Goal: Information Seeking & Learning: Learn about a topic

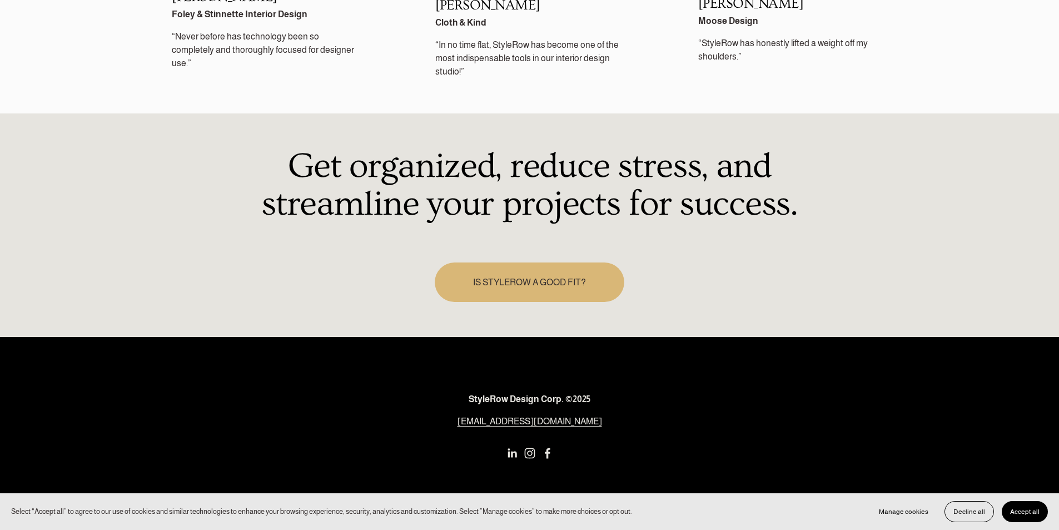
scroll to position [1649, 0]
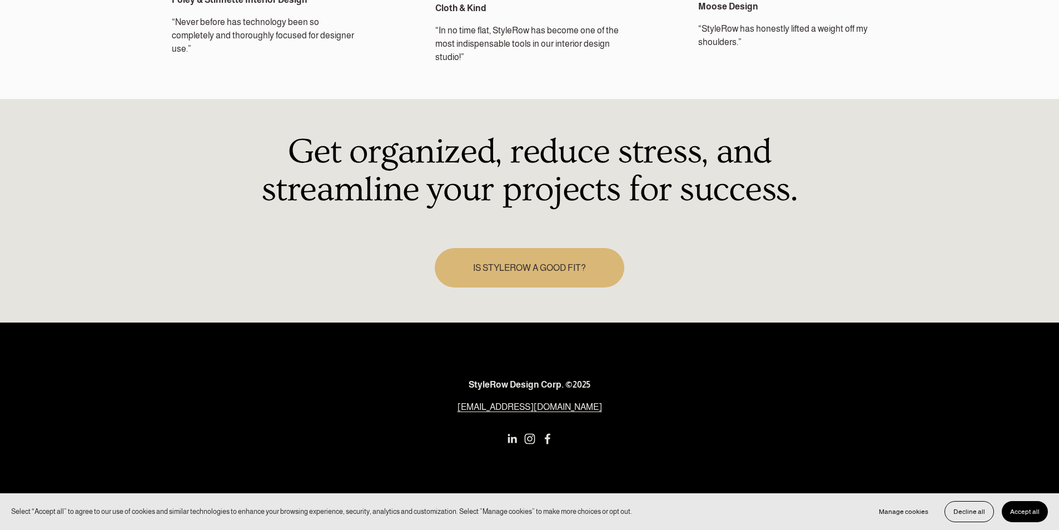
click at [484, 261] on link "IS STYLEROW A GOOD FIT?" at bounding box center [530, 267] width 190 height 39
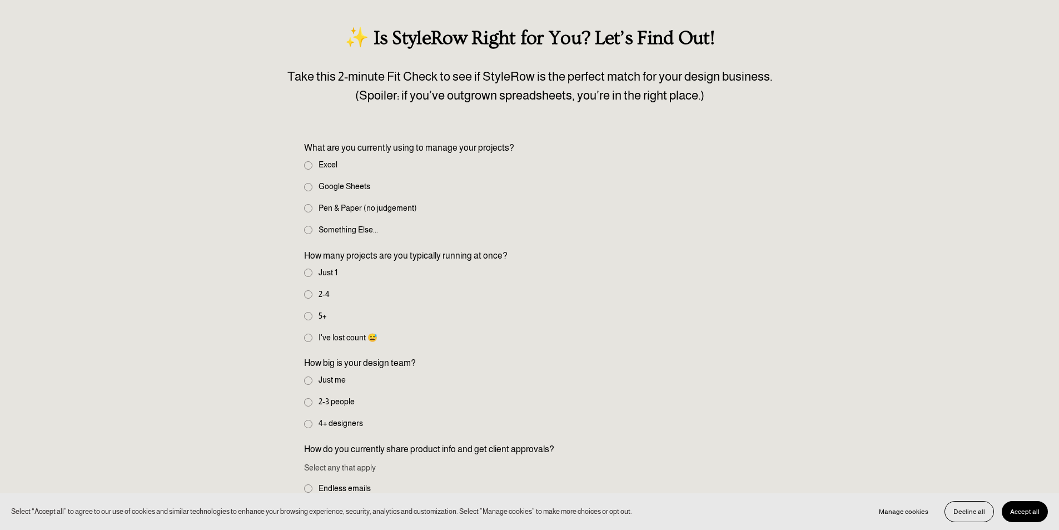
scroll to position [111, 0]
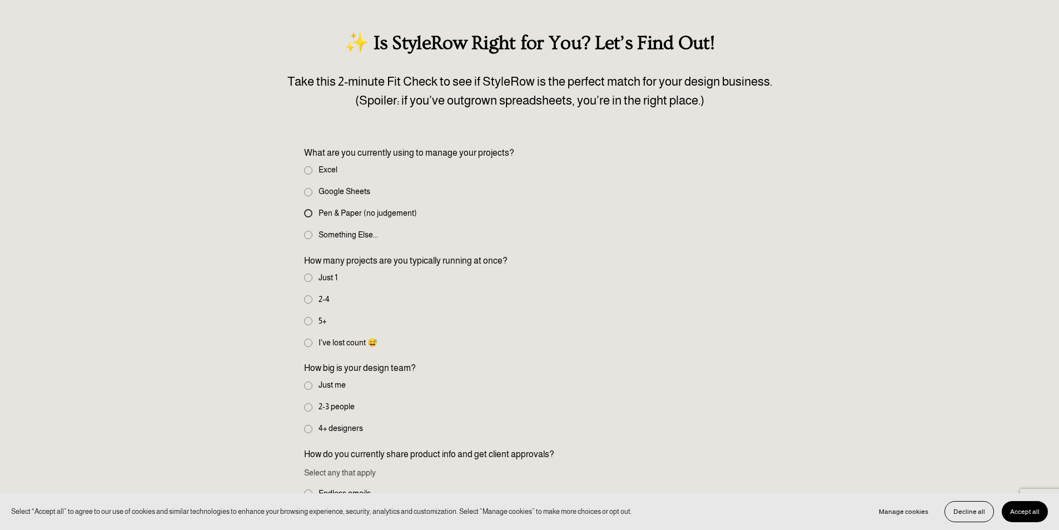
click at [307, 215] on input "Pen & Paper (no judgement)" at bounding box center [308, 213] width 8 height 8
radio input "true"
click at [309, 297] on input "2-4" at bounding box center [308, 299] width 8 height 8
radio input "true"
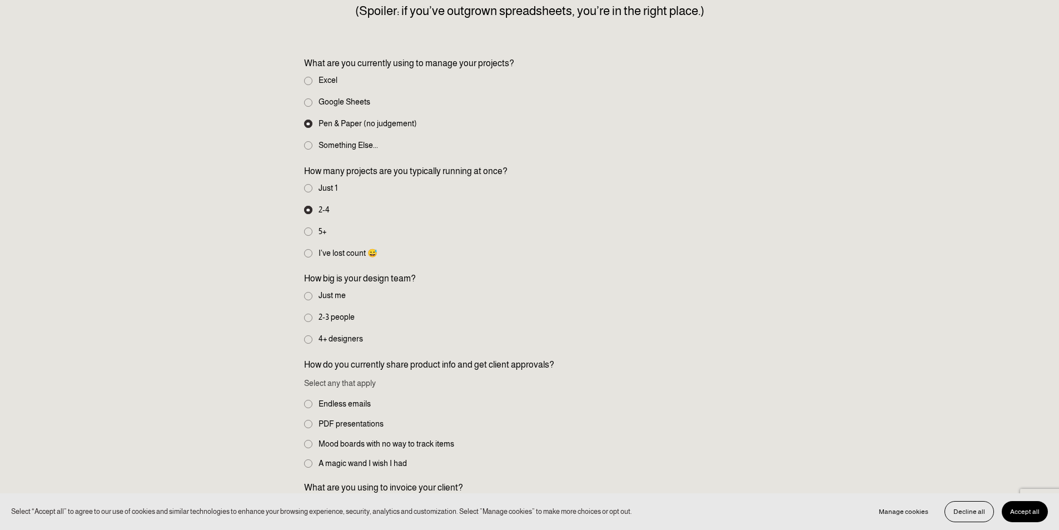
scroll to position [222, 0]
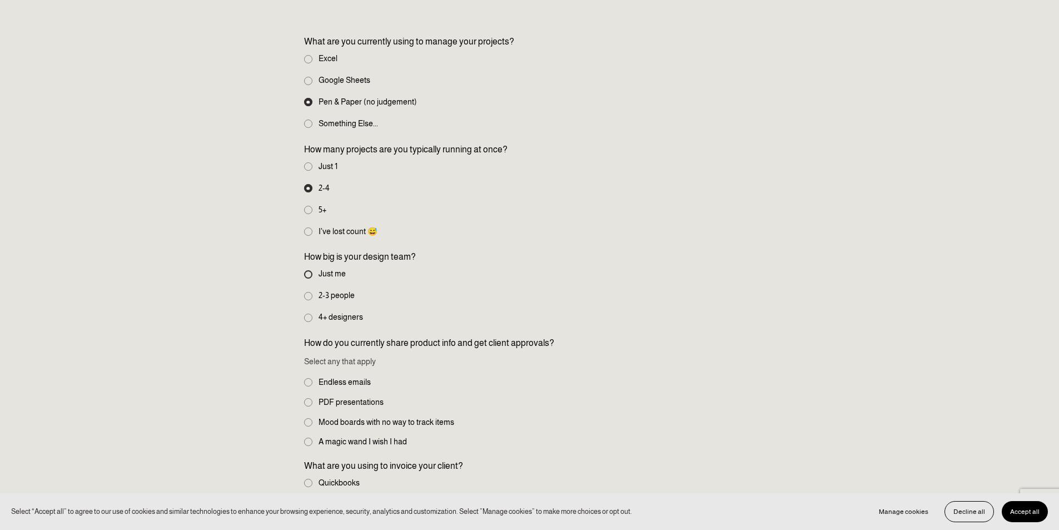
click at [308, 273] on input "Just me" at bounding box center [308, 274] width 8 height 8
radio input "true"
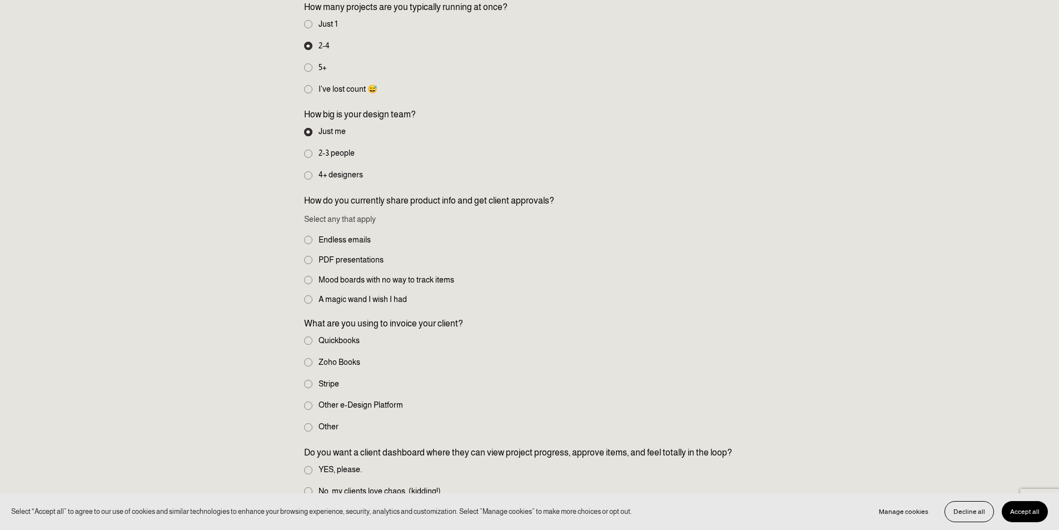
scroll to position [389, 0]
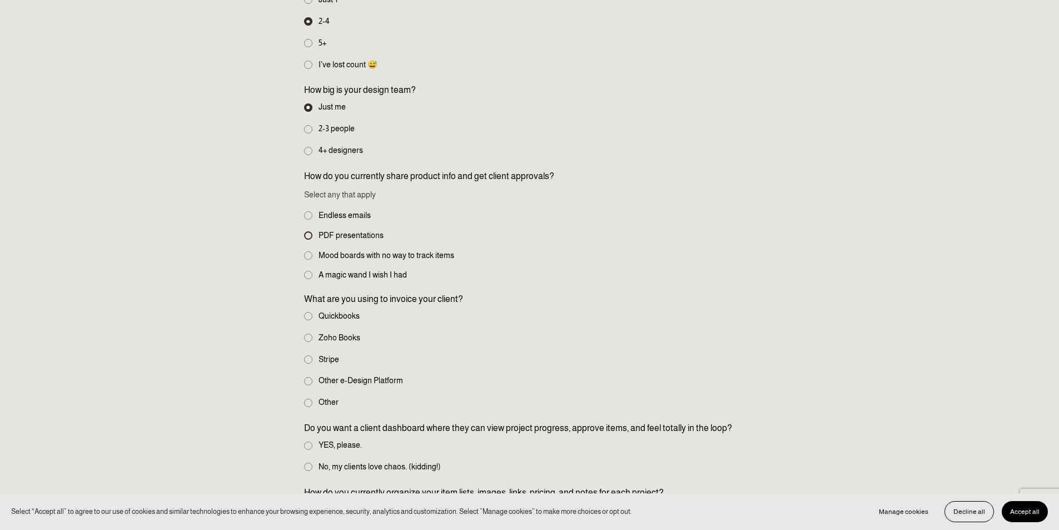
click at [307, 234] on input "PDF presentations" at bounding box center [308, 235] width 8 height 8
checkbox input "true"
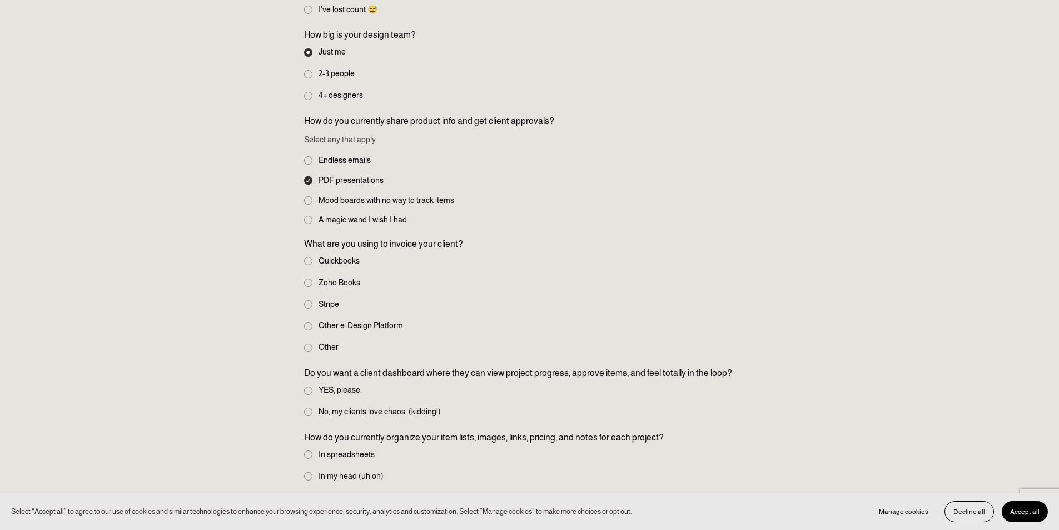
scroll to position [445, 0]
click at [306, 256] on label "Quickbooks" at bounding box center [333, 261] width 58 height 12
click at [306, 256] on input "Quickbooks" at bounding box center [308, 260] width 8 height 8
radio input "true"
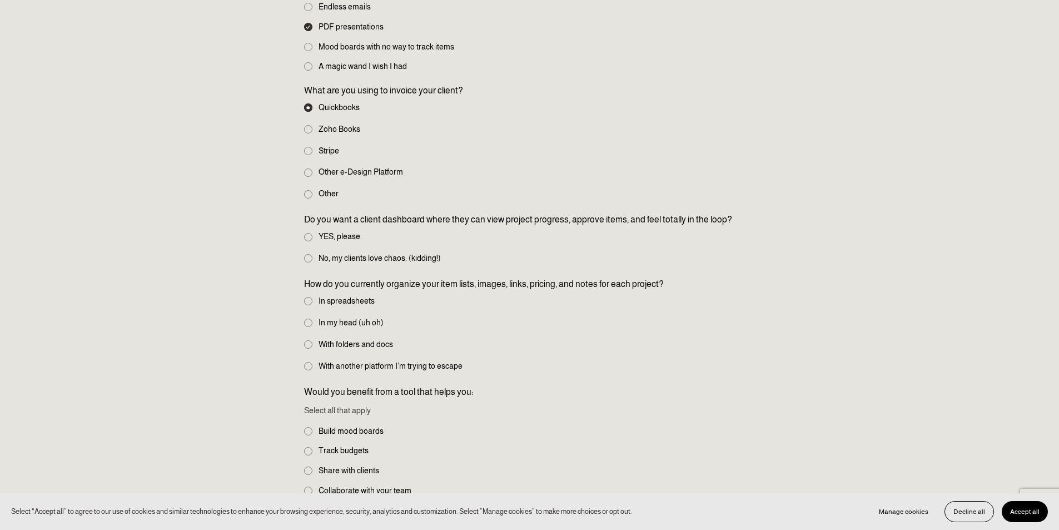
scroll to position [611, 0]
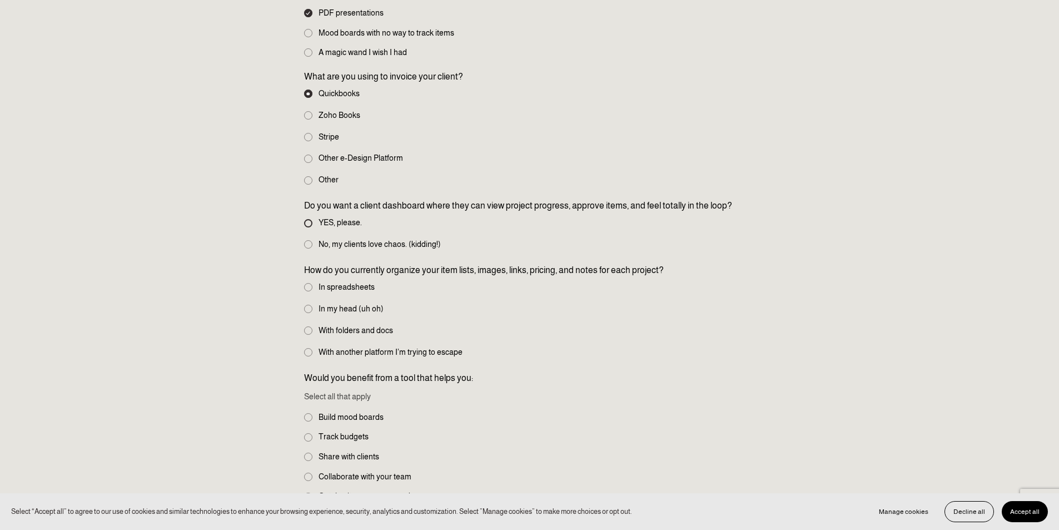
click at [305, 221] on input "YES, please." at bounding box center [308, 223] width 8 height 8
radio input "true"
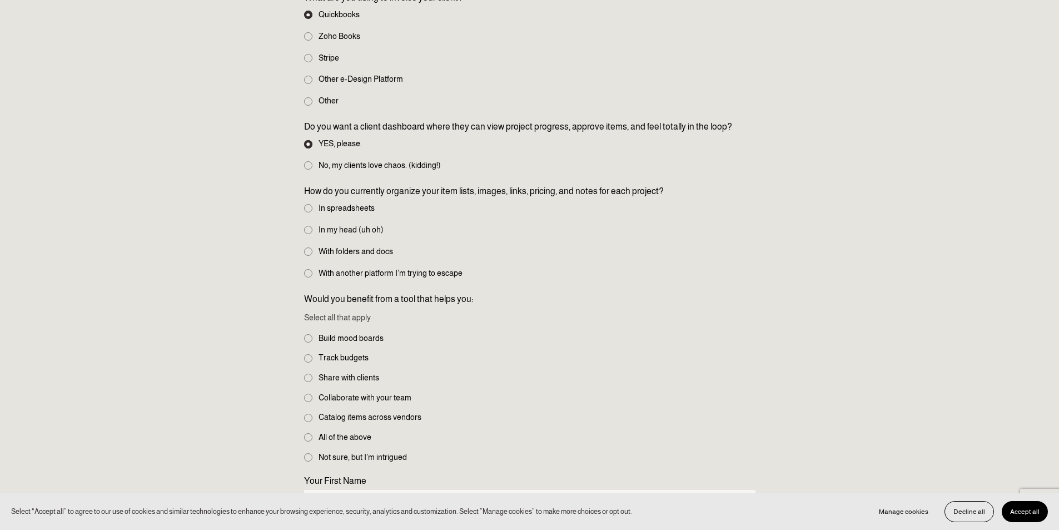
scroll to position [722, 0]
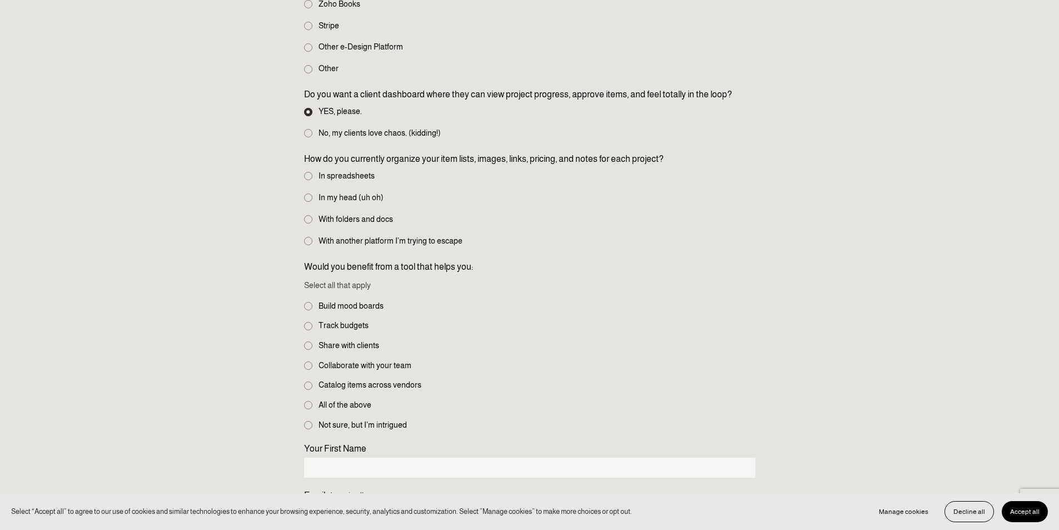
click at [307, 212] on fieldset "How do you currently organize your item lists, images, links, pricing, and note…" at bounding box center [529, 200] width 451 height 97
click at [308, 221] on input "With folders and docs" at bounding box center [308, 219] width 8 height 8
radio input "true"
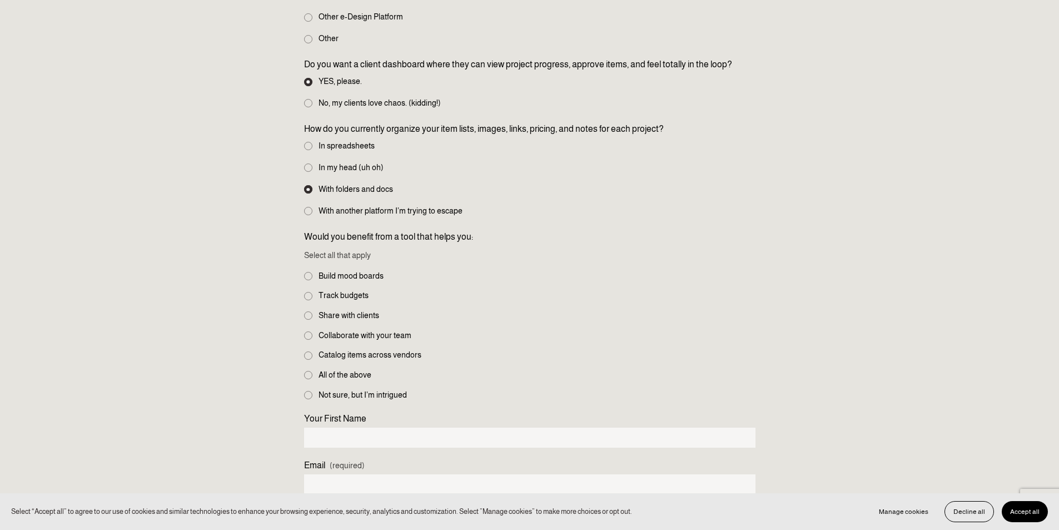
scroll to position [778, 0]
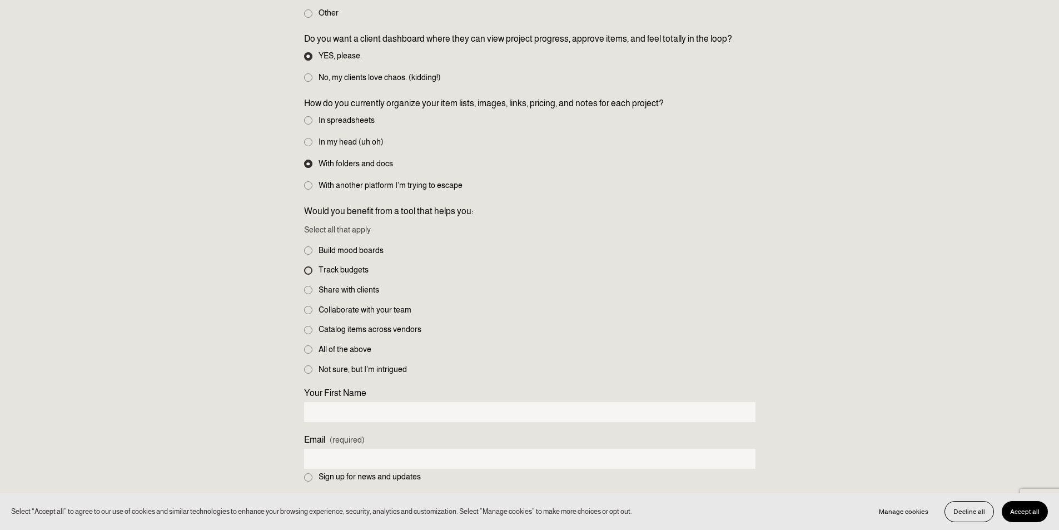
click at [309, 272] on input "Track budgets" at bounding box center [308, 270] width 8 height 8
checkbox input "true"
click at [307, 288] on input "Share with clients" at bounding box center [308, 290] width 8 height 8
checkbox input "true"
click at [306, 328] on input "Catalog items across vendors" at bounding box center [308, 330] width 8 height 8
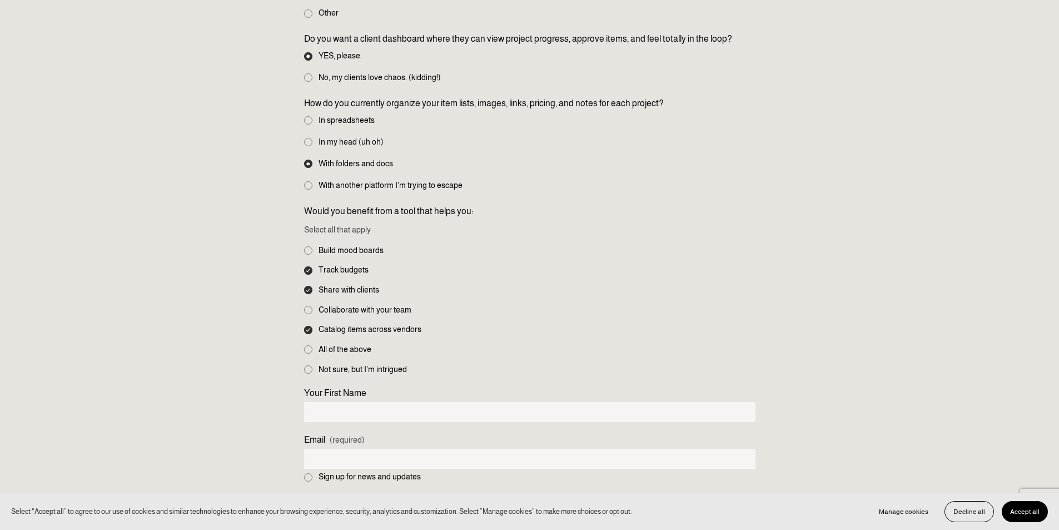
checkbox input "true"
click at [307, 348] on input "All of the above" at bounding box center [308, 349] width 8 height 8
checkbox input "true"
drag, startPoint x: 307, startPoint y: 327, endPoint x: 304, endPoint y: 309, distance: 18.5
click at [307, 327] on input "Catalog items across vendors" at bounding box center [308, 330] width 8 height 8
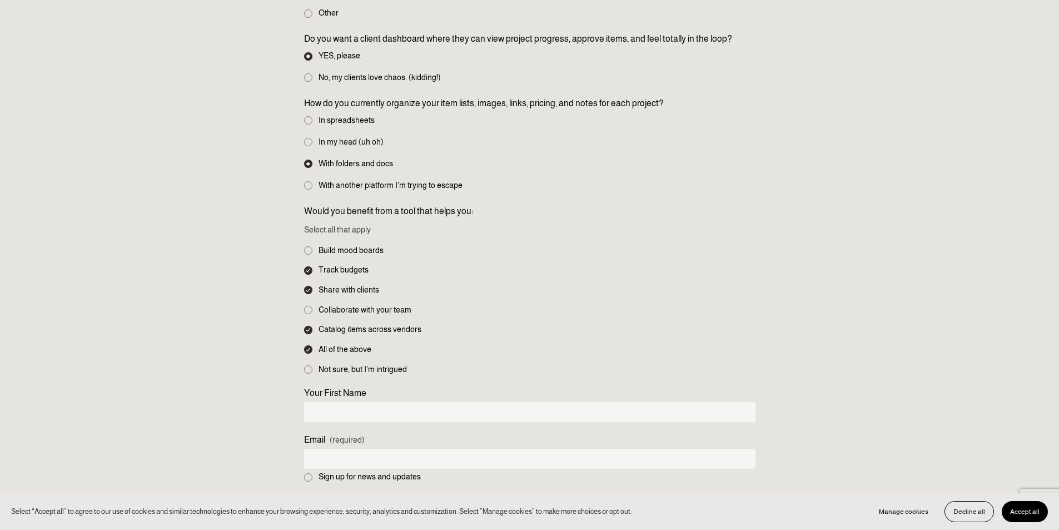
checkbox input "false"
drag, startPoint x: 305, startPoint y: 286, endPoint x: 307, endPoint y: 278, distance: 7.6
click at [305, 285] on label "Share with clients" at bounding box center [342, 290] width 77 height 12
click at [305, 286] on input "Share with clients" at bounding box center [308, 290] width 8 height 8
checkbox input "false"
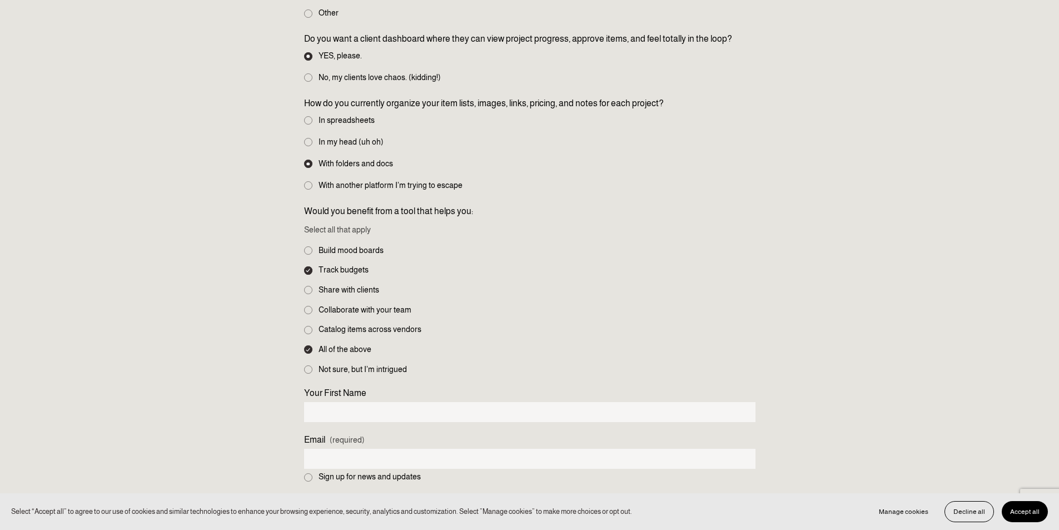
click at [308, 266] on input "Track budgets" at bounding box center [308, 270] width 8 height 8
checkbox input "false"
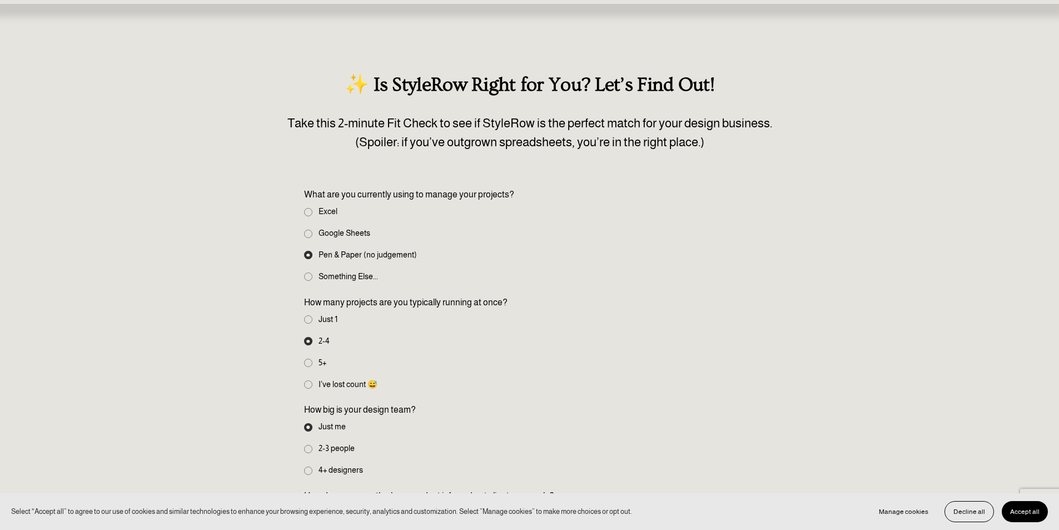
scroll to position [0, 0]
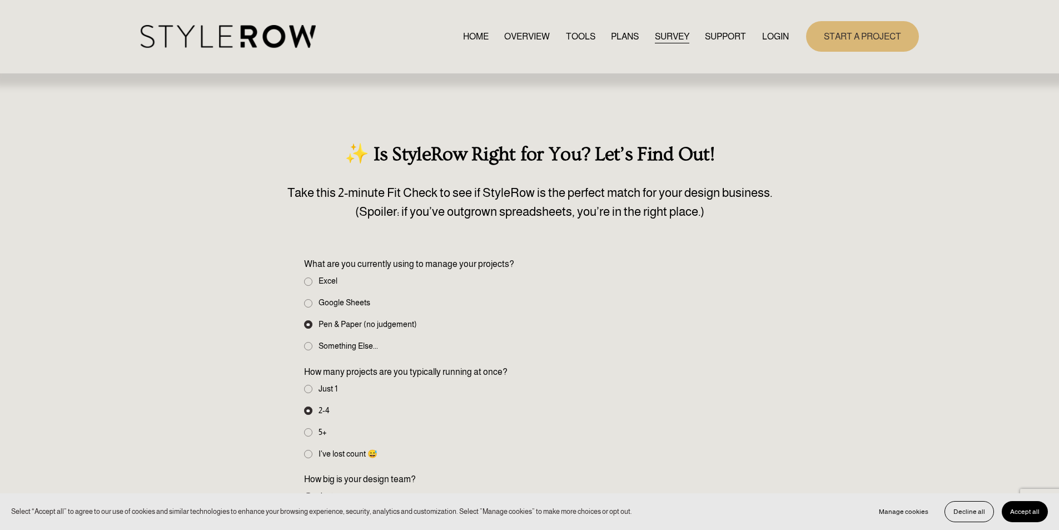
click at [618, 34] on link "PLANS" at bounding box center [625, 36] width 28 height 15
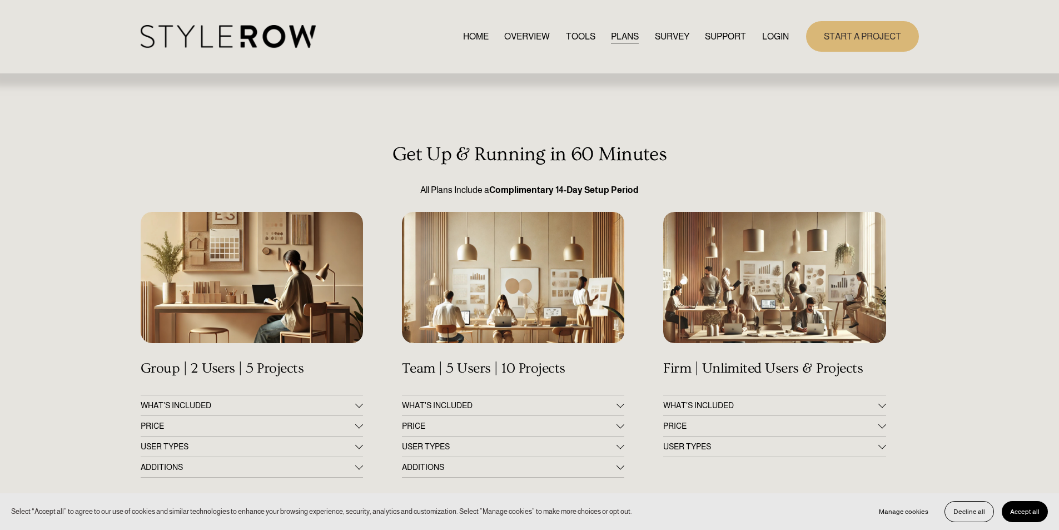
scroll to position [56, 0]
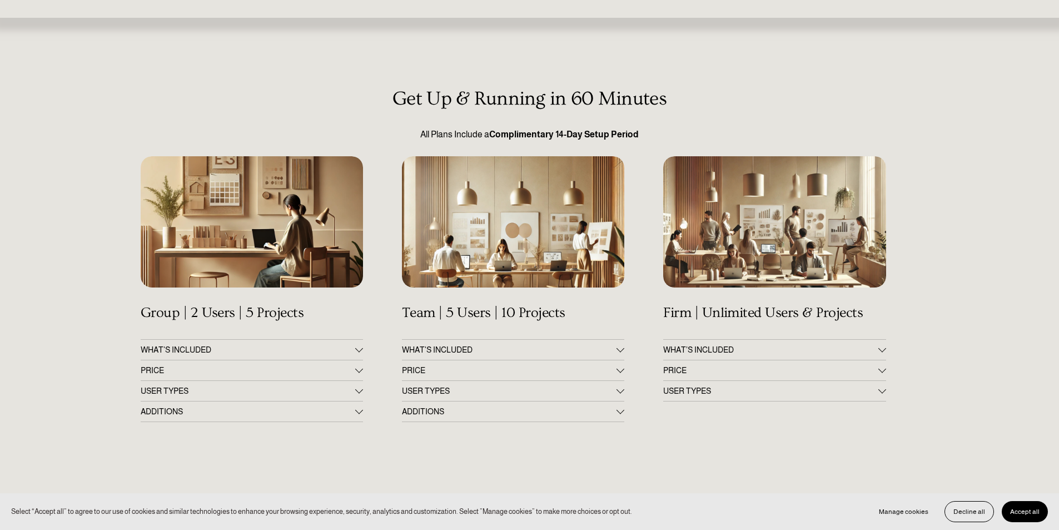
drag, startPoint x: 153, startPoint y: 342, endPoint x: 147, endPoint y: 337, distance: 7.9
click at [153, 342] on button "WHAT'S INCLUDED" at bounding box center [252, 350] width 222 height 20
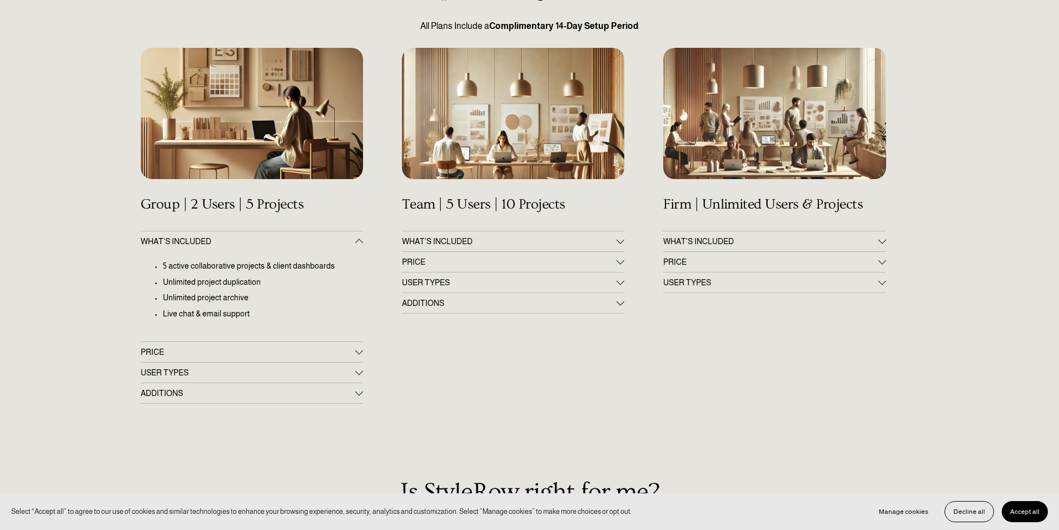
scroll to position [222, 0]
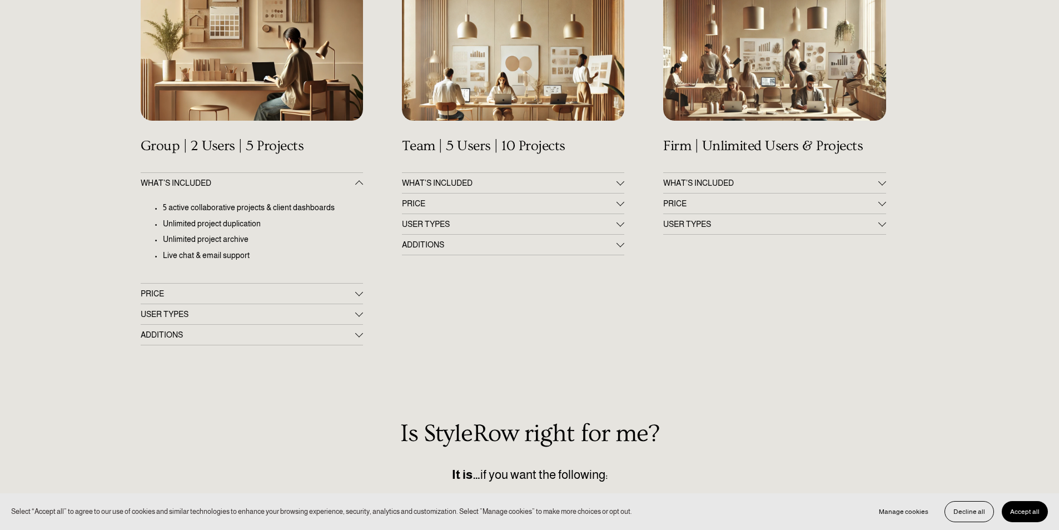
click at [161, 295] on span "PRICE" at bounding box center [248, 293] width 215 height 9
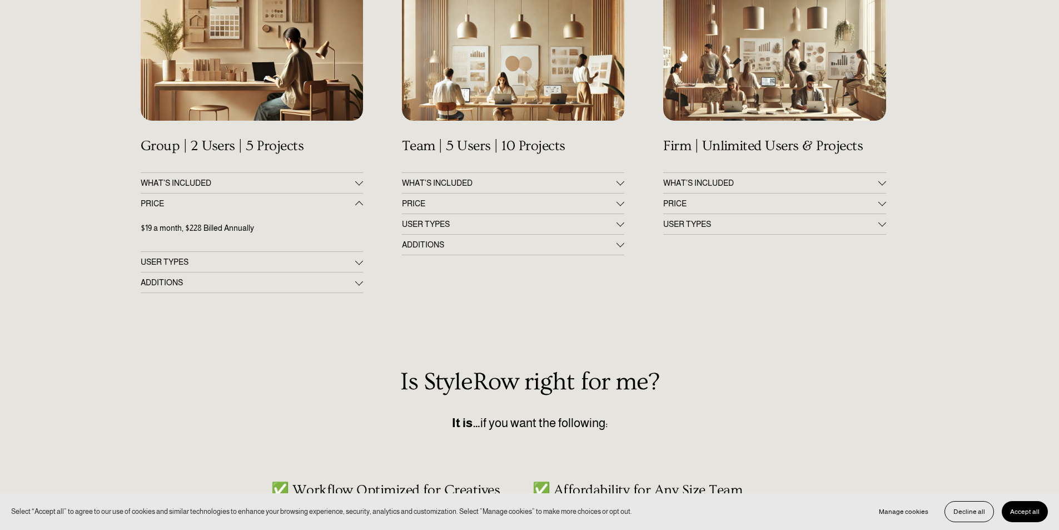
click at [248, 263] on span "USER TYPES" at bounding box center [248, 261] width 215 height 9
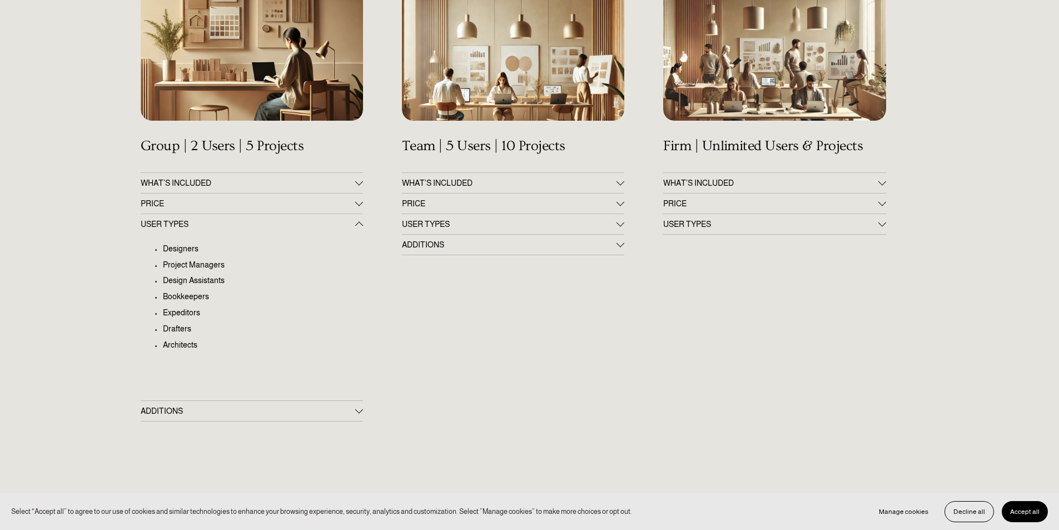
click at [217, 410] on span "ADDITIONS" at bounding box center [248, 410] width 215 height 9
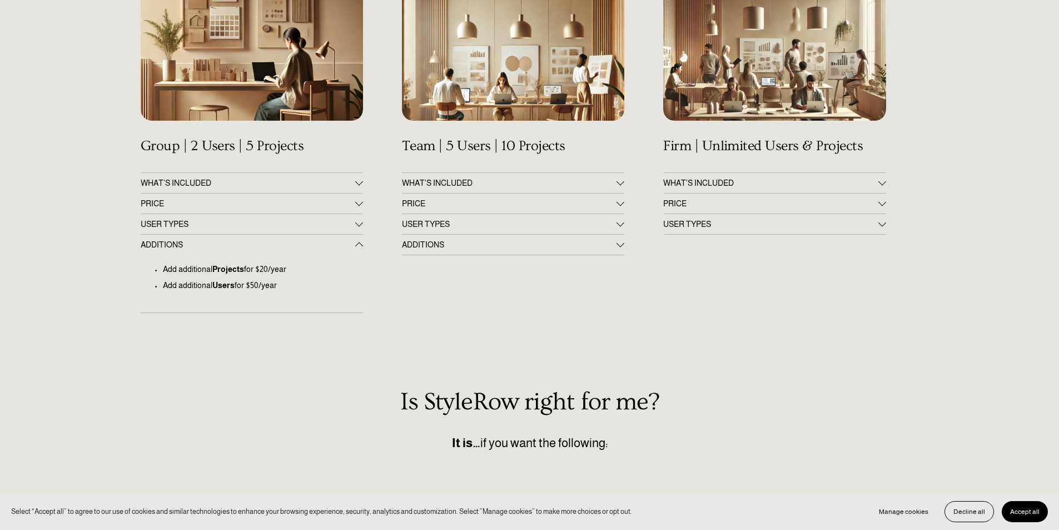
click at [236, 247] on span "ADDITIONS" at bounding box center [248, 244] width 215 height 9
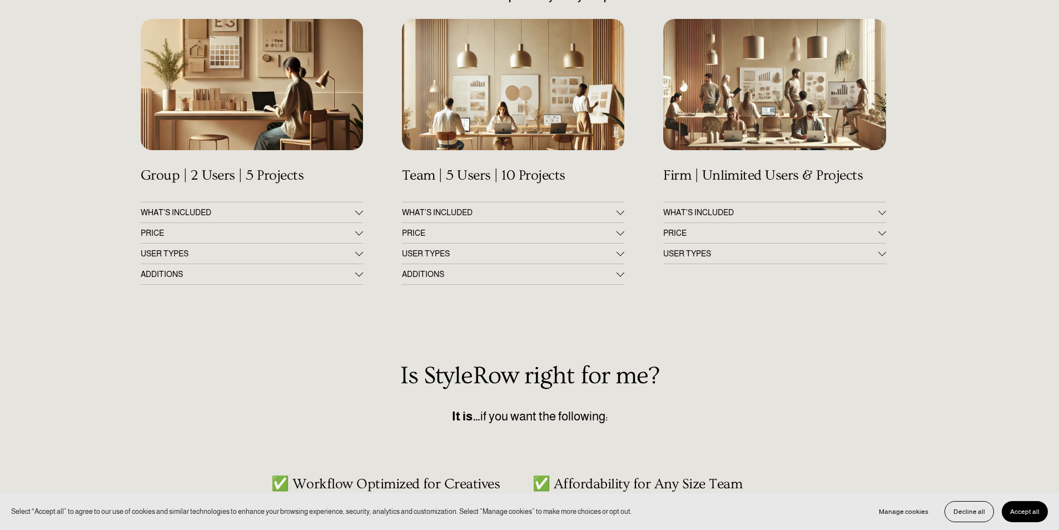
scroll to position [9, 0]
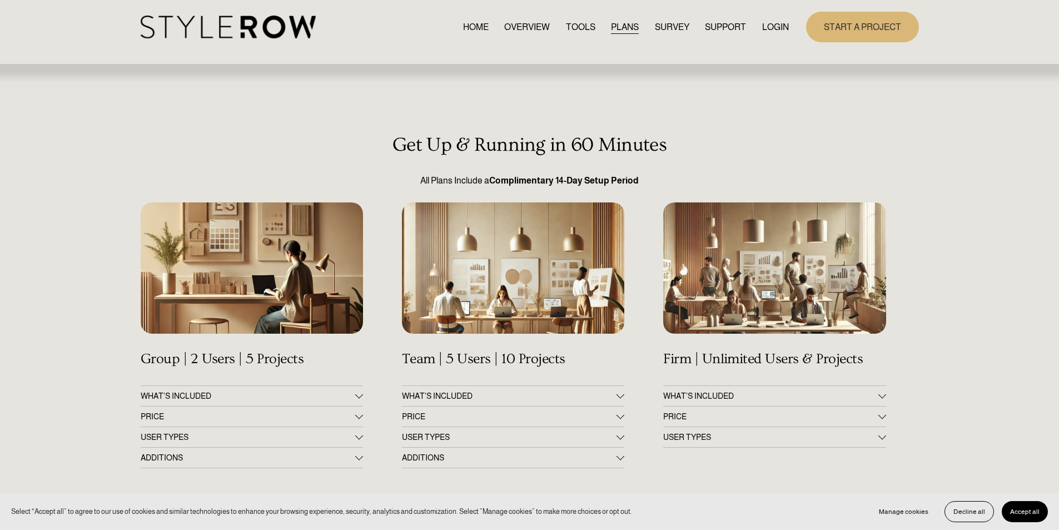
click at [291, 390] on button "WHAT'S INCLUDED" at bounding box center [252, 396] width 222 height 20
